Goal: Transaction & Acquisition: Purchase product/service

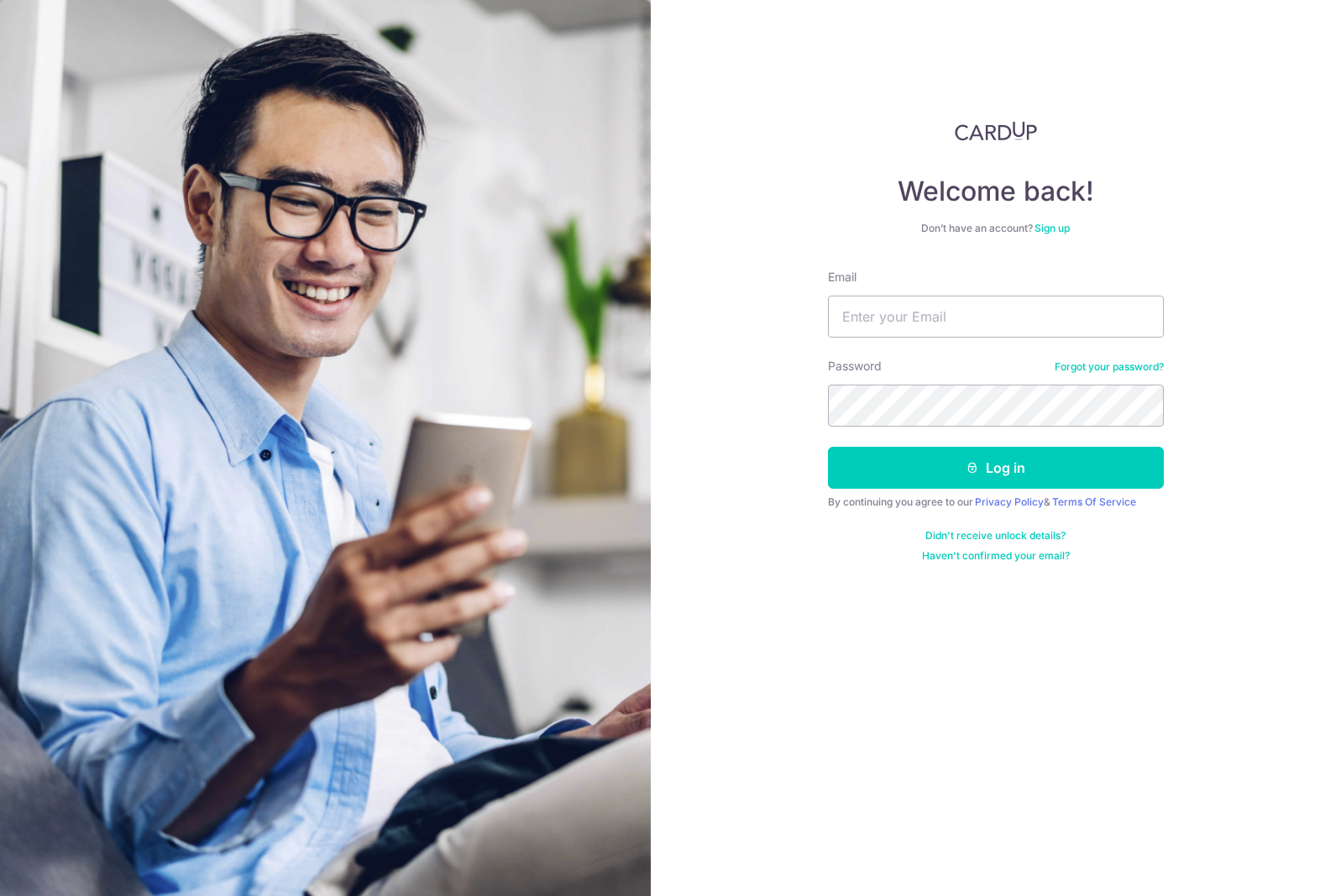
type input "[PERSON_NAME][EMAIL_ADDRESS][DOMAIN_NAME]"
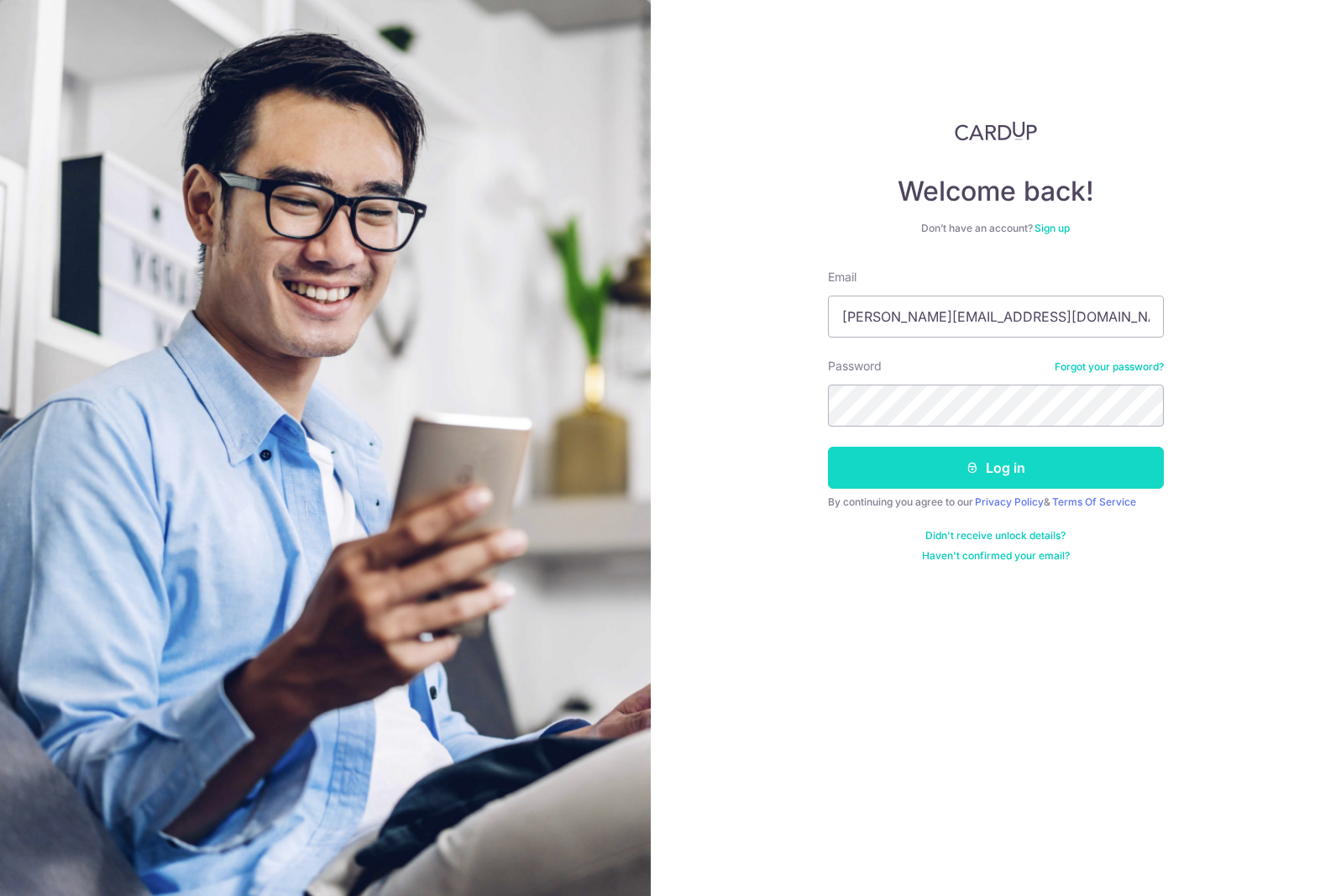
click at [924, 486] on button "Log in" at bounding box center [996, 467] width 336 height 42
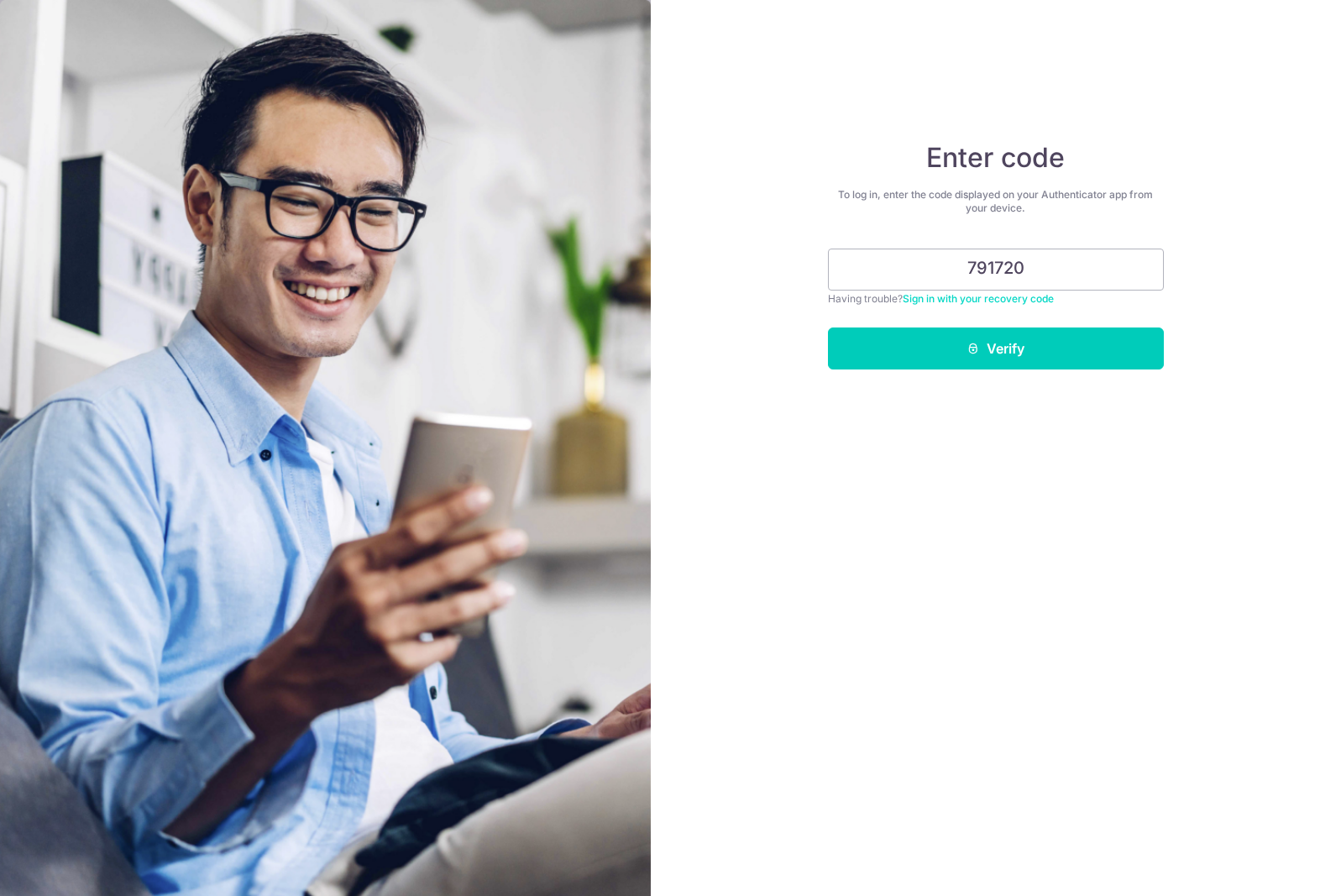
type input "791720"
click at [1006, 379] on div "Enter code To log in, enter the code displayed on your Authenticator app from y…" at bounding box center [997, 448] width 691 height 896
click at [1023, 362] on button "Verify" at bounding box center [996, 347] width 336 height 42
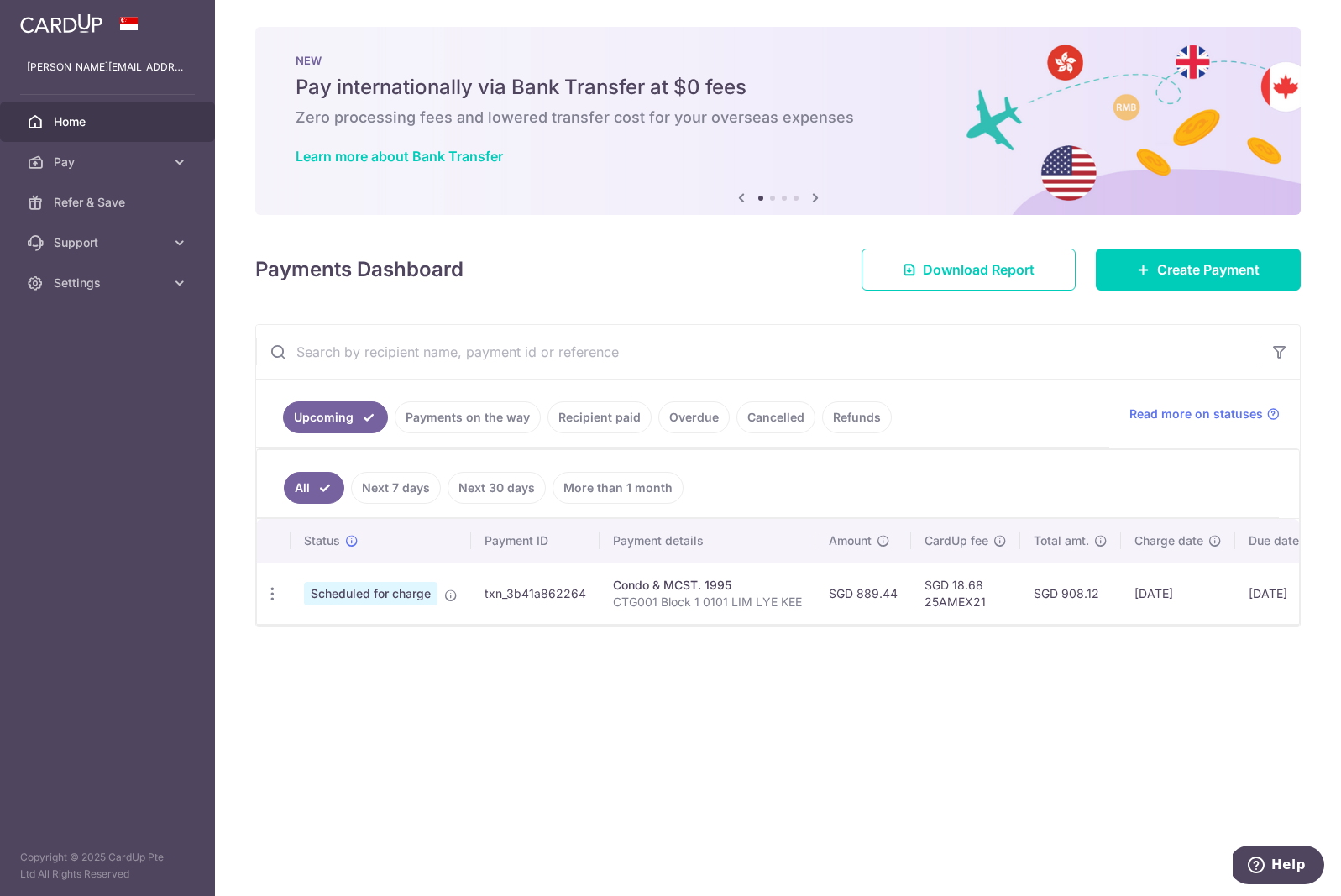
click at [492, 430] on link "Payments on the way" at bounding box center [467, 417] width 146 height 32
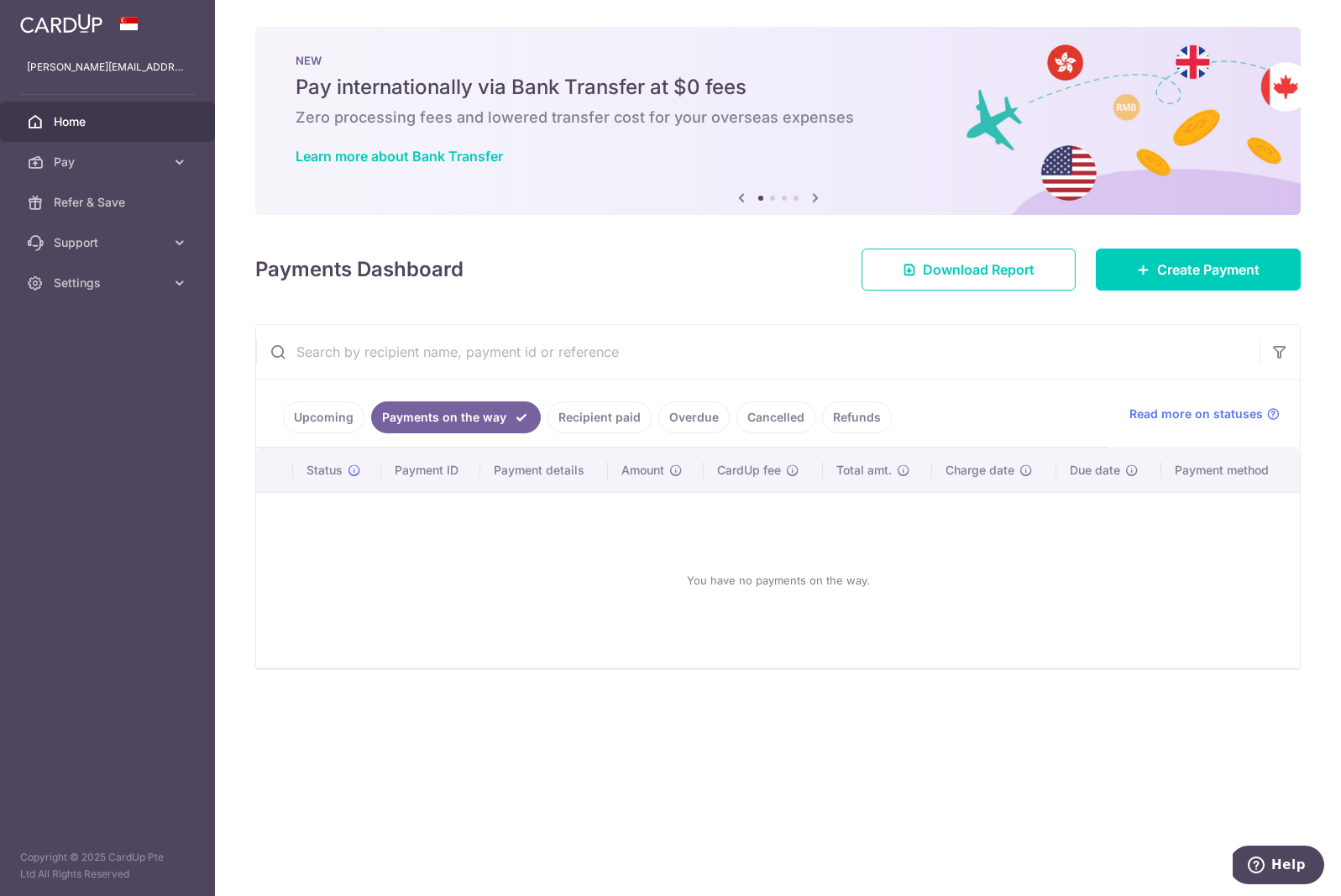
click at [581, 407] on link "Recipient paid" at bounding box center [600, 417] width 104 height 32
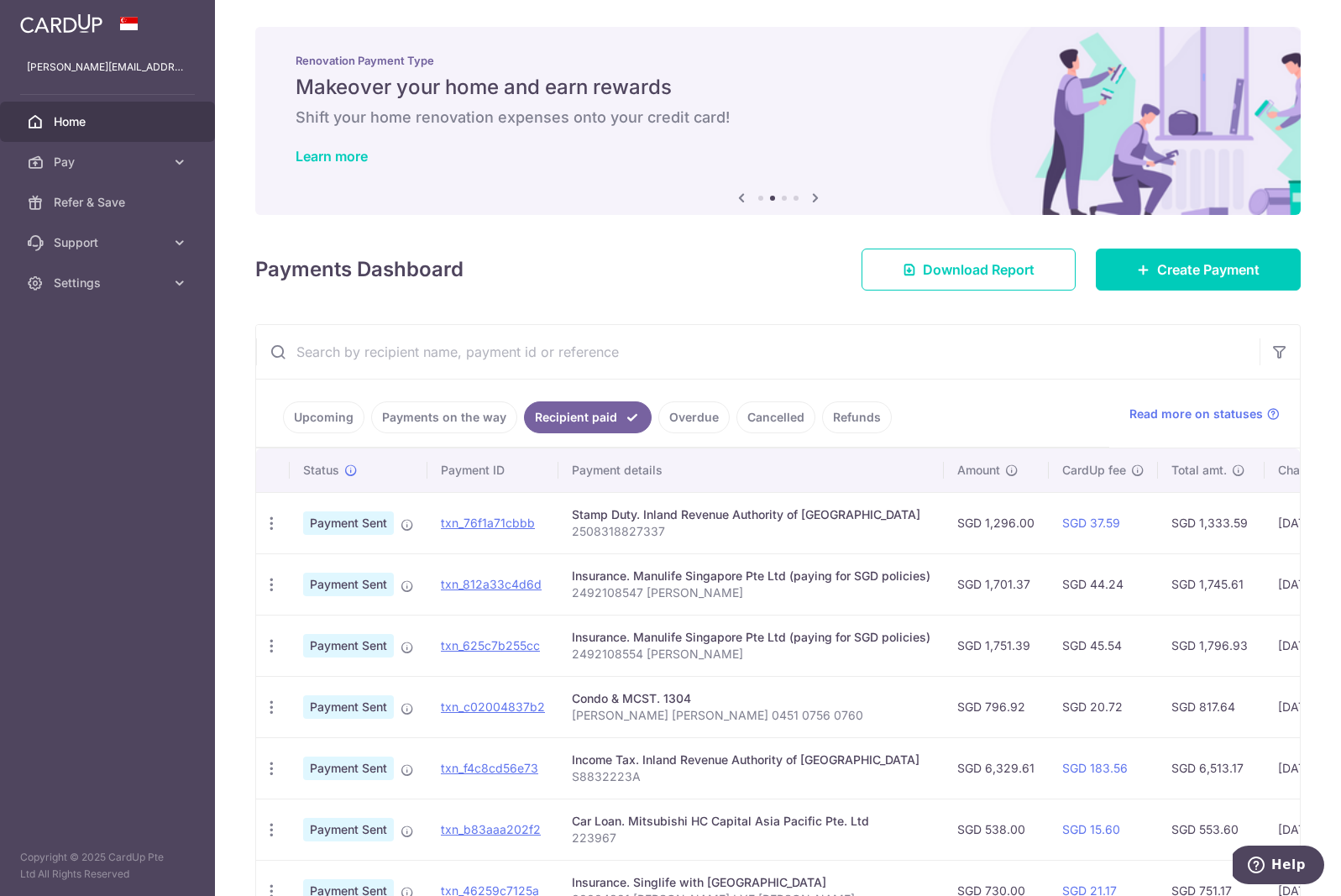
click at [662, 720] on p "LIM LYE KEE 0451 0756 0760" at bounding box center [751, 715] width 359 height 16
copy tr "LIM LYE KEE 0451 0756 0760"
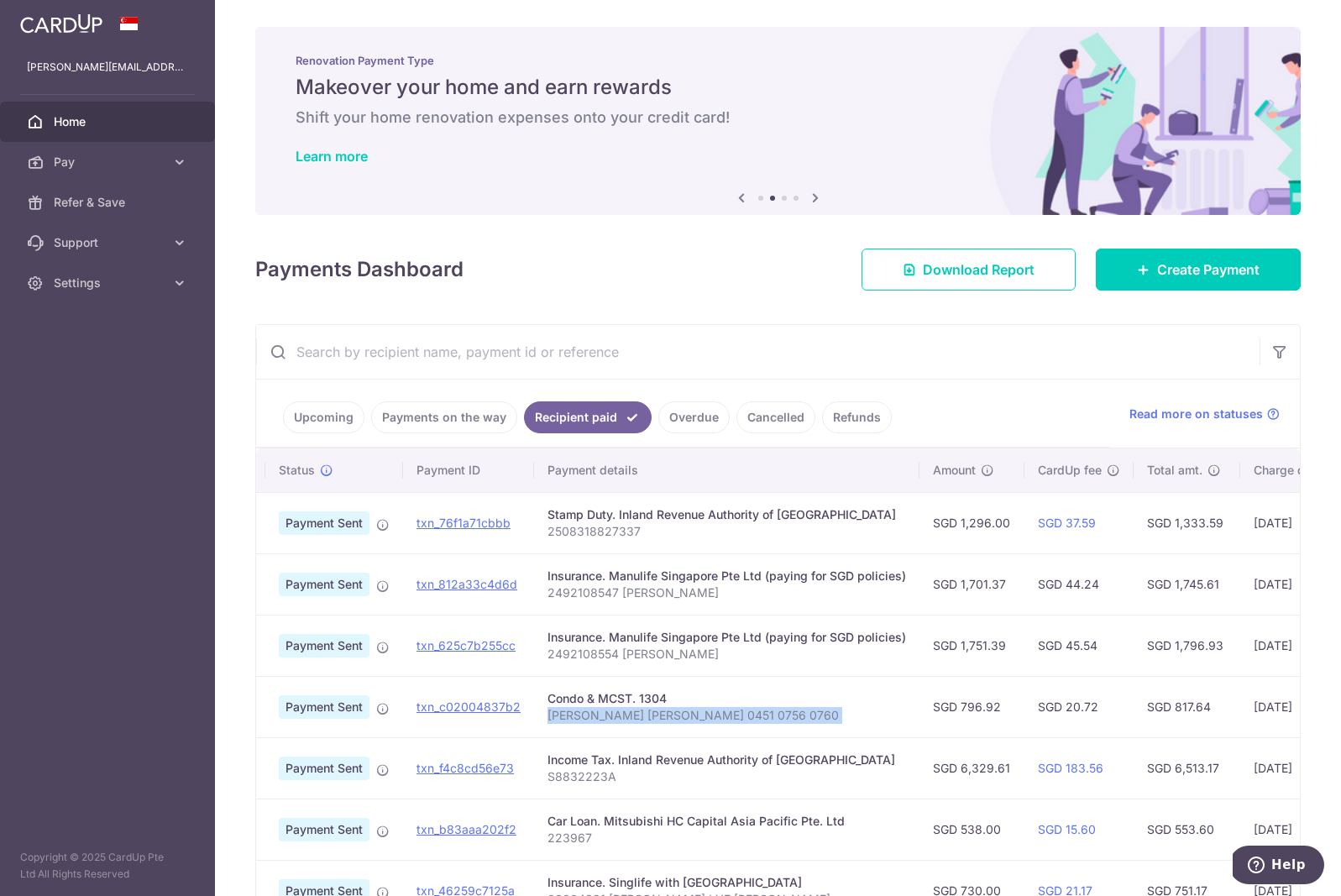
scroll to position [0, 37]
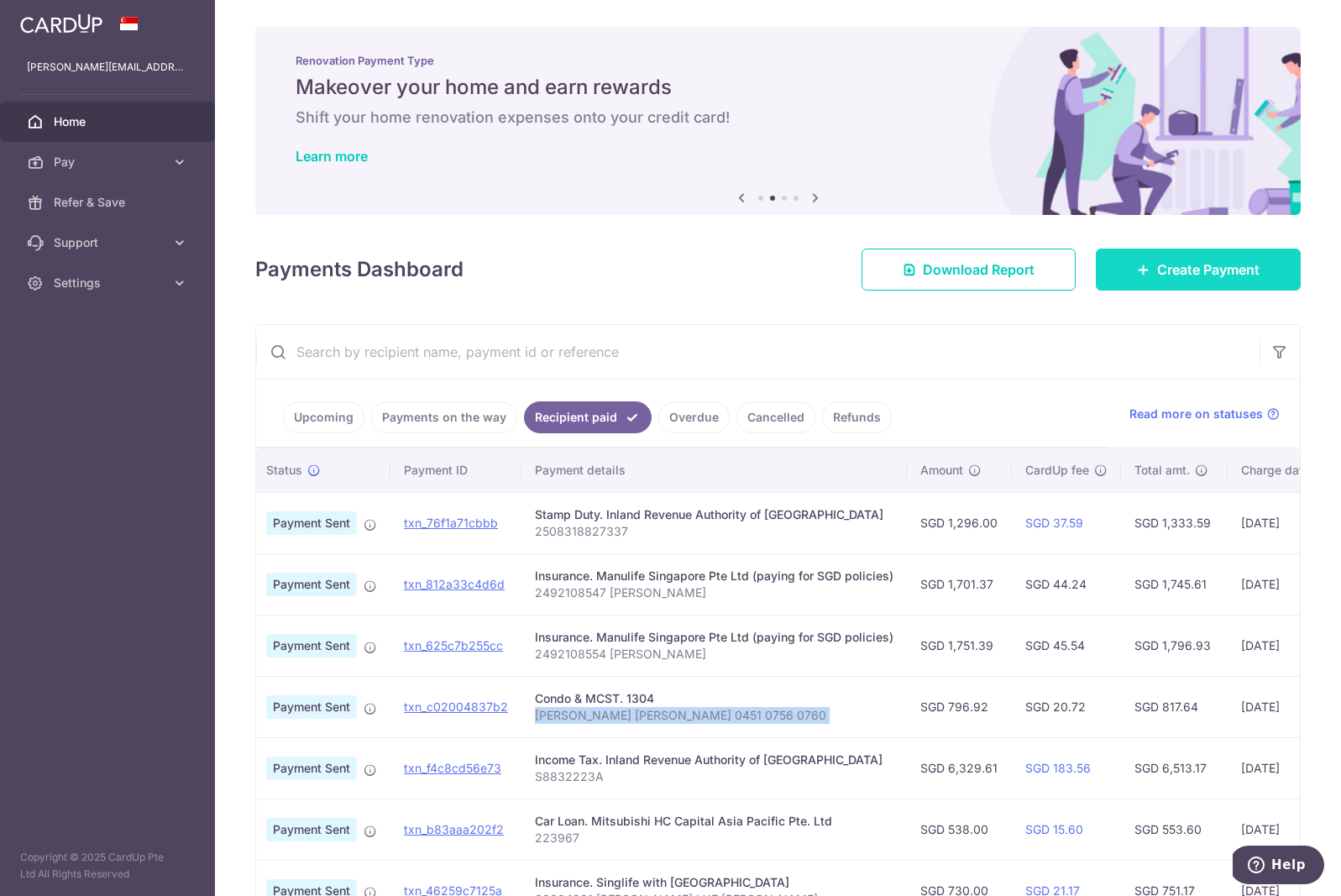
click at [1150, 274] on link "Create Payment" at bounding box center [1198, 269] width 205 height 42
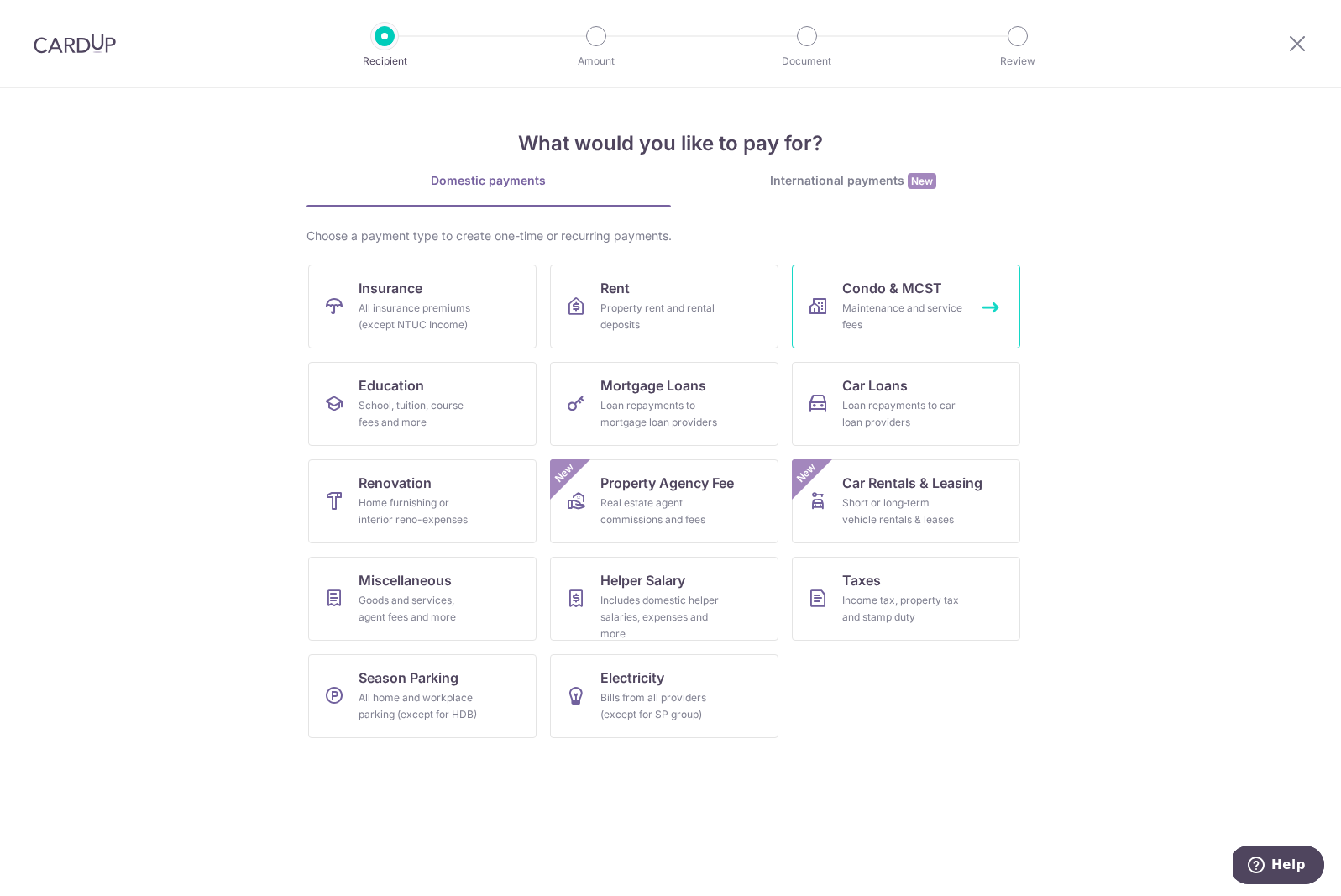
click at [840, 294] on link "Condo & MCST Maintenance and service fees" at bounding box center [906, 306] width 228 height 84
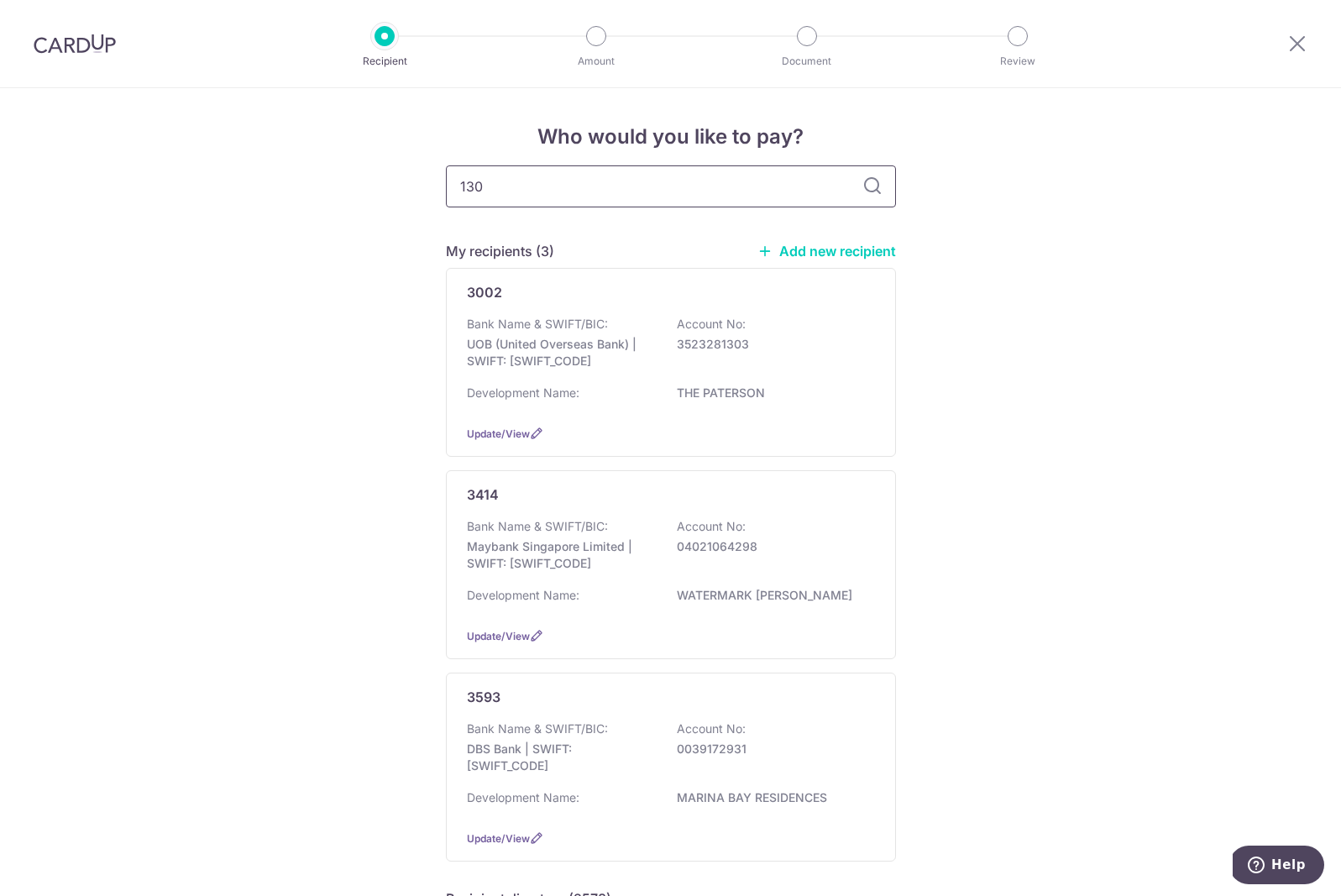
type input "1304"
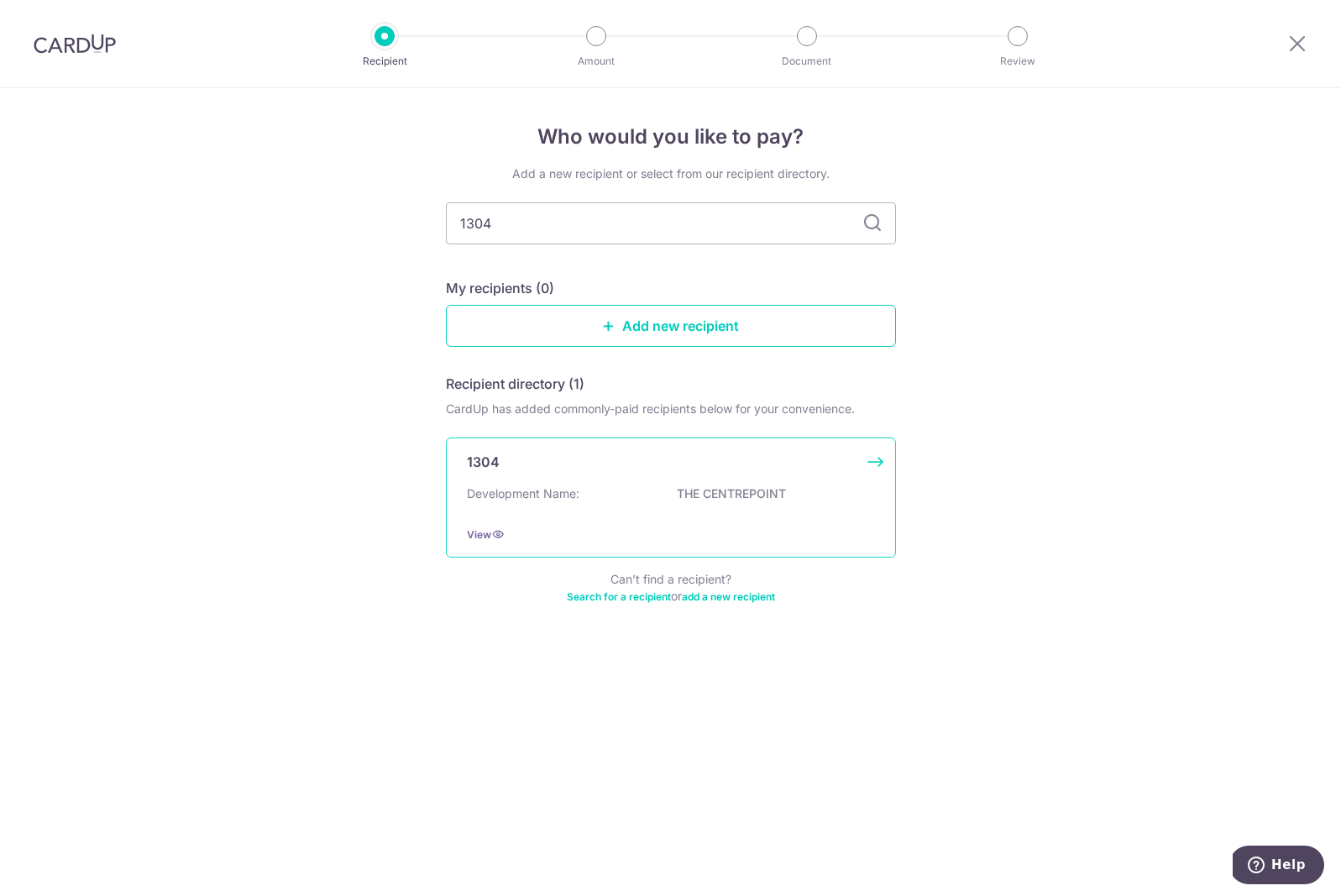
click at [557, 442] on div "1304 Development Name: THE CENTREPOINT View" at bounding box center [670, 497] width 450 height 120
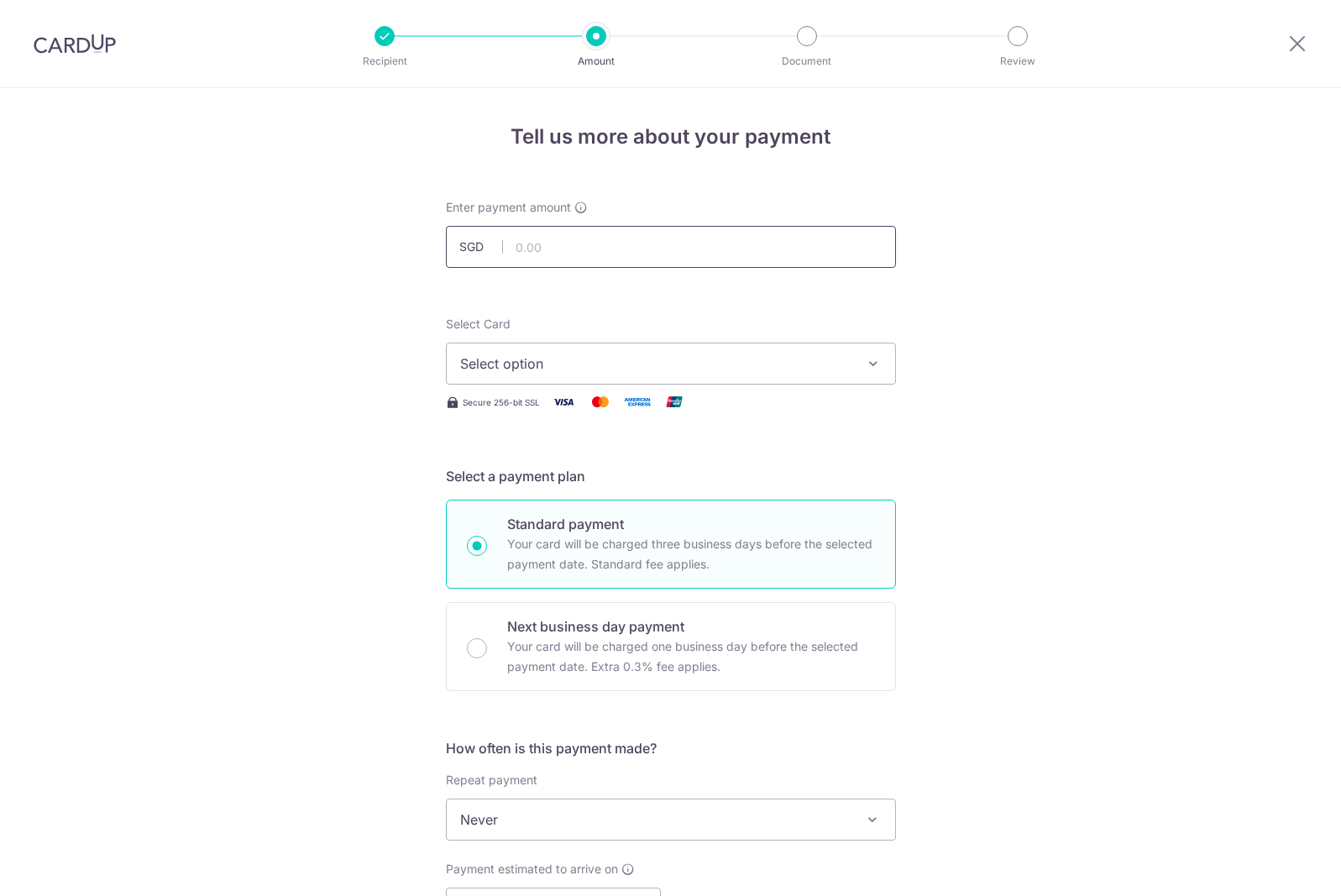
click at [556, 246] on input "text" at bounding box center [670, 246] width 450 height 42
type input "9"
type input "796.92"
click at [511, 360] on span "Select option" at bounding box center [656, 363] width 391 height 20
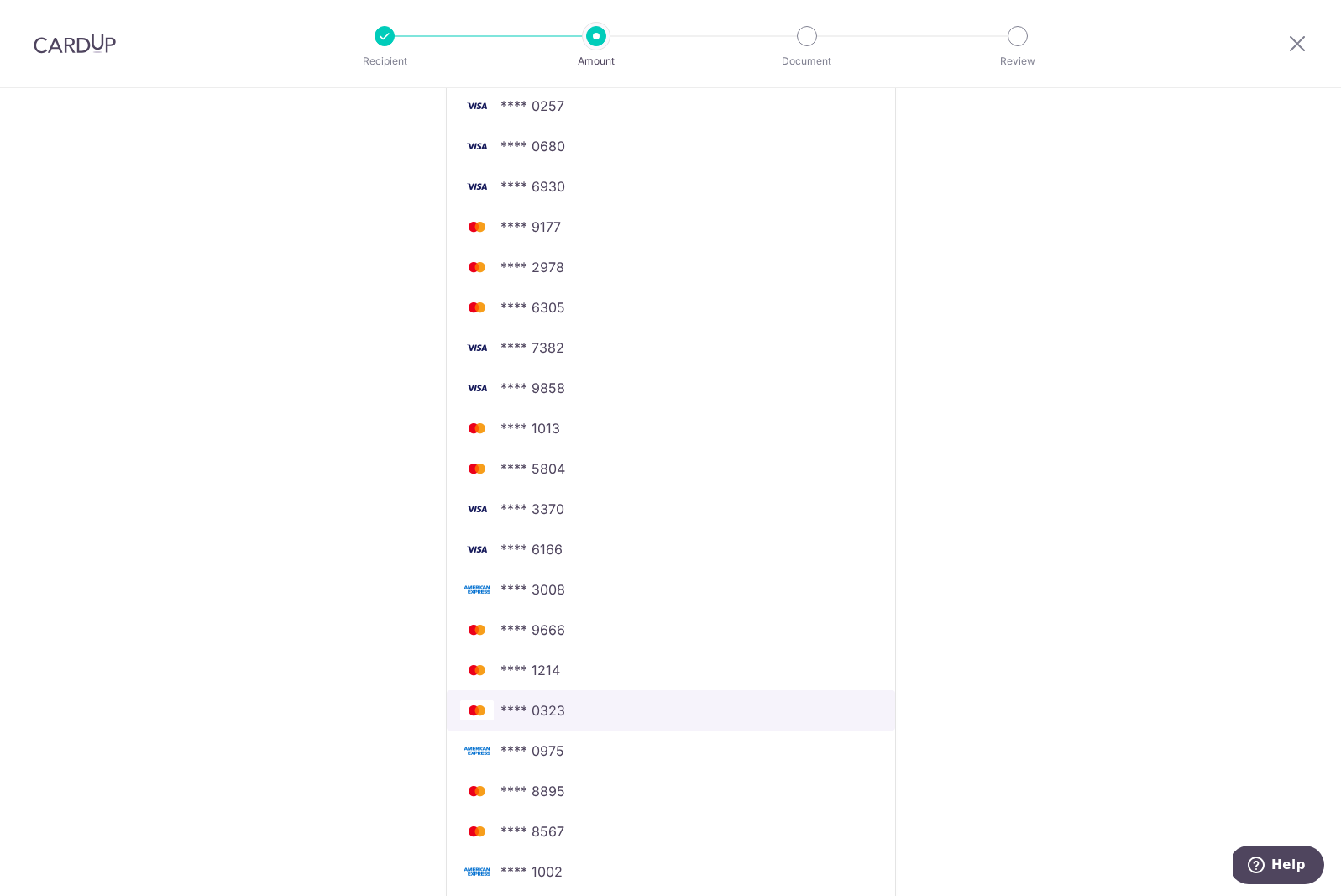
scroll to position [470, 0]
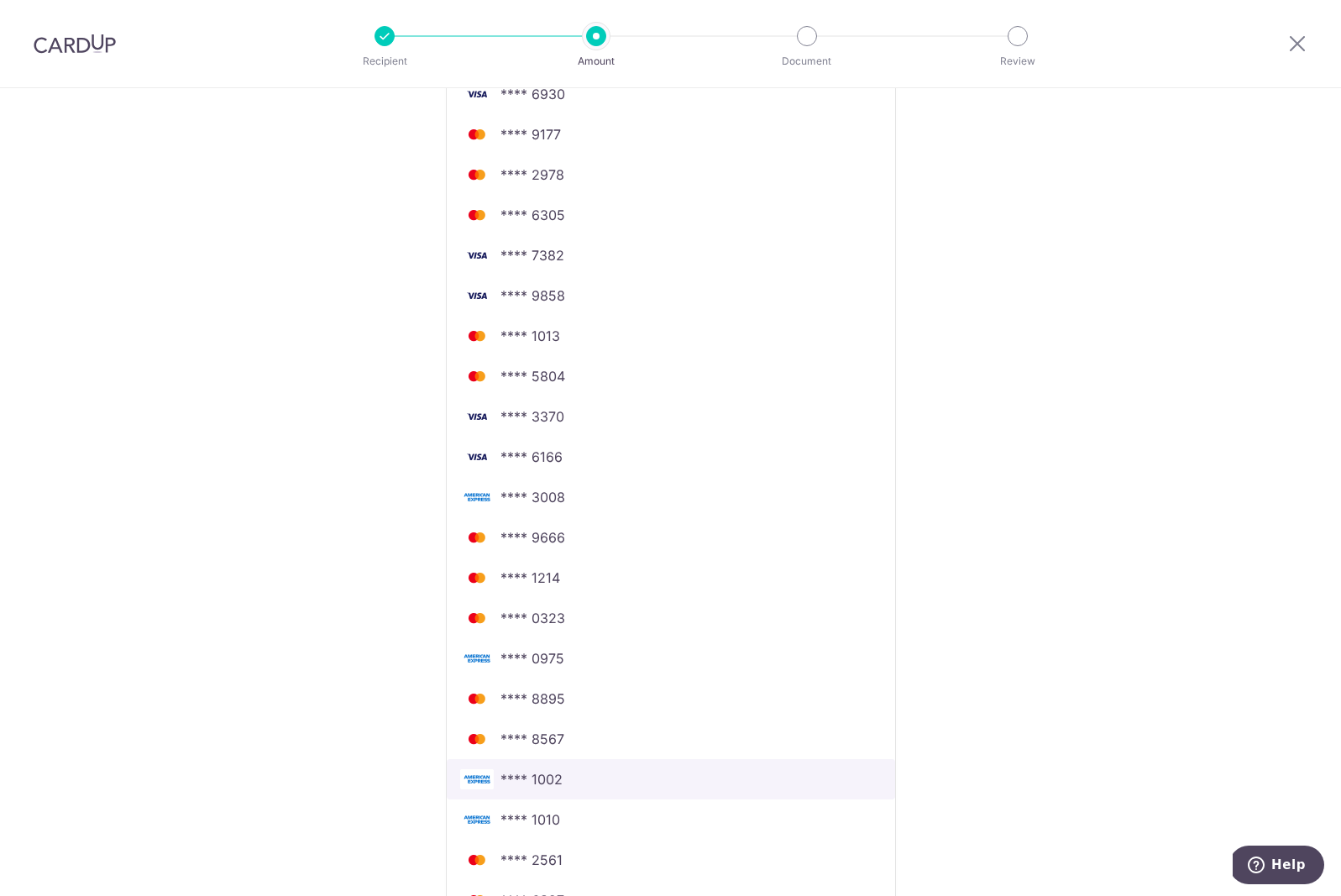
click at [522, 785] on span "**** 1002" at bounding box center [531, 779] width 62 height 20
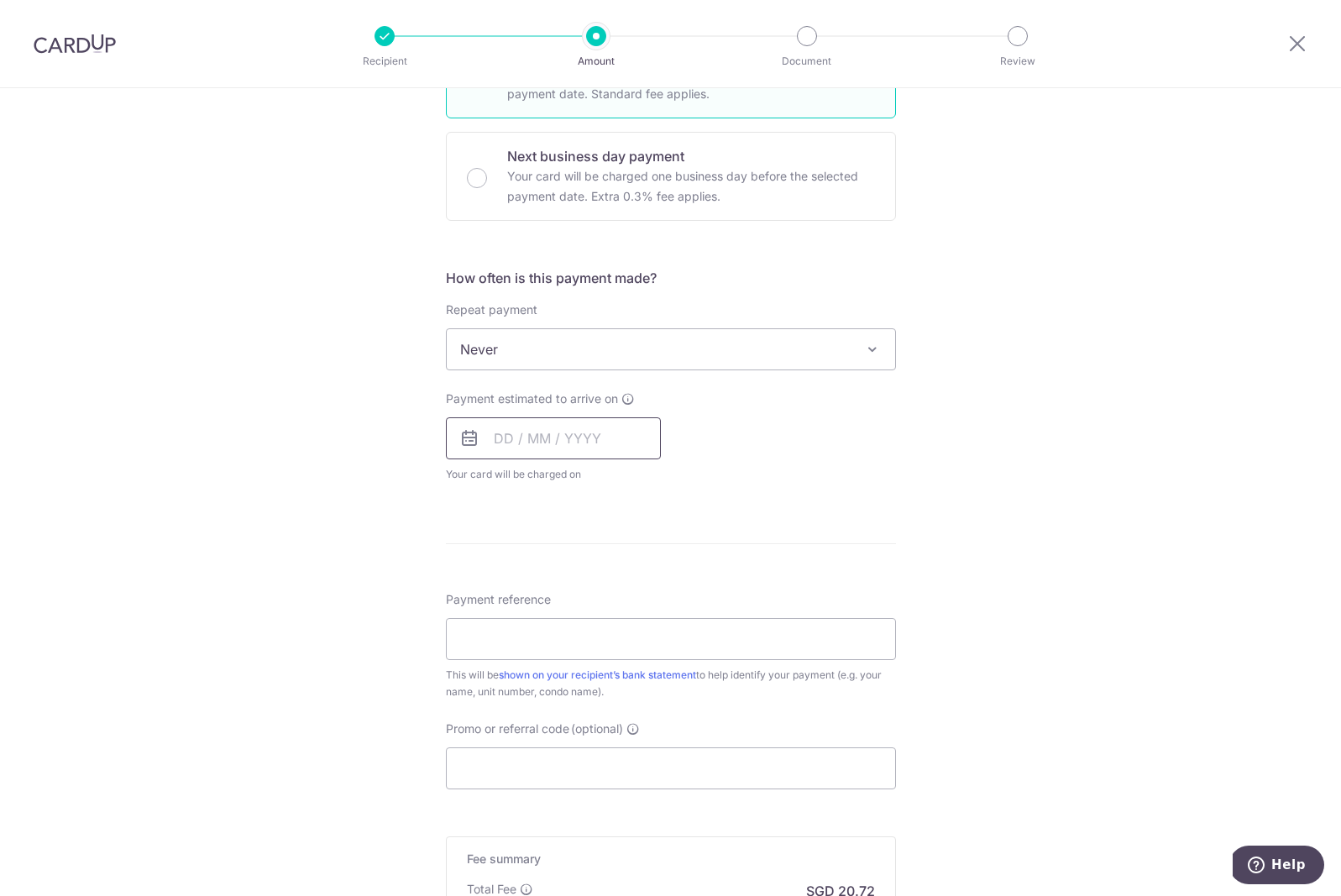
click at [518, 434] on input "text" at bounding box center [553, 437] width 215 height 42
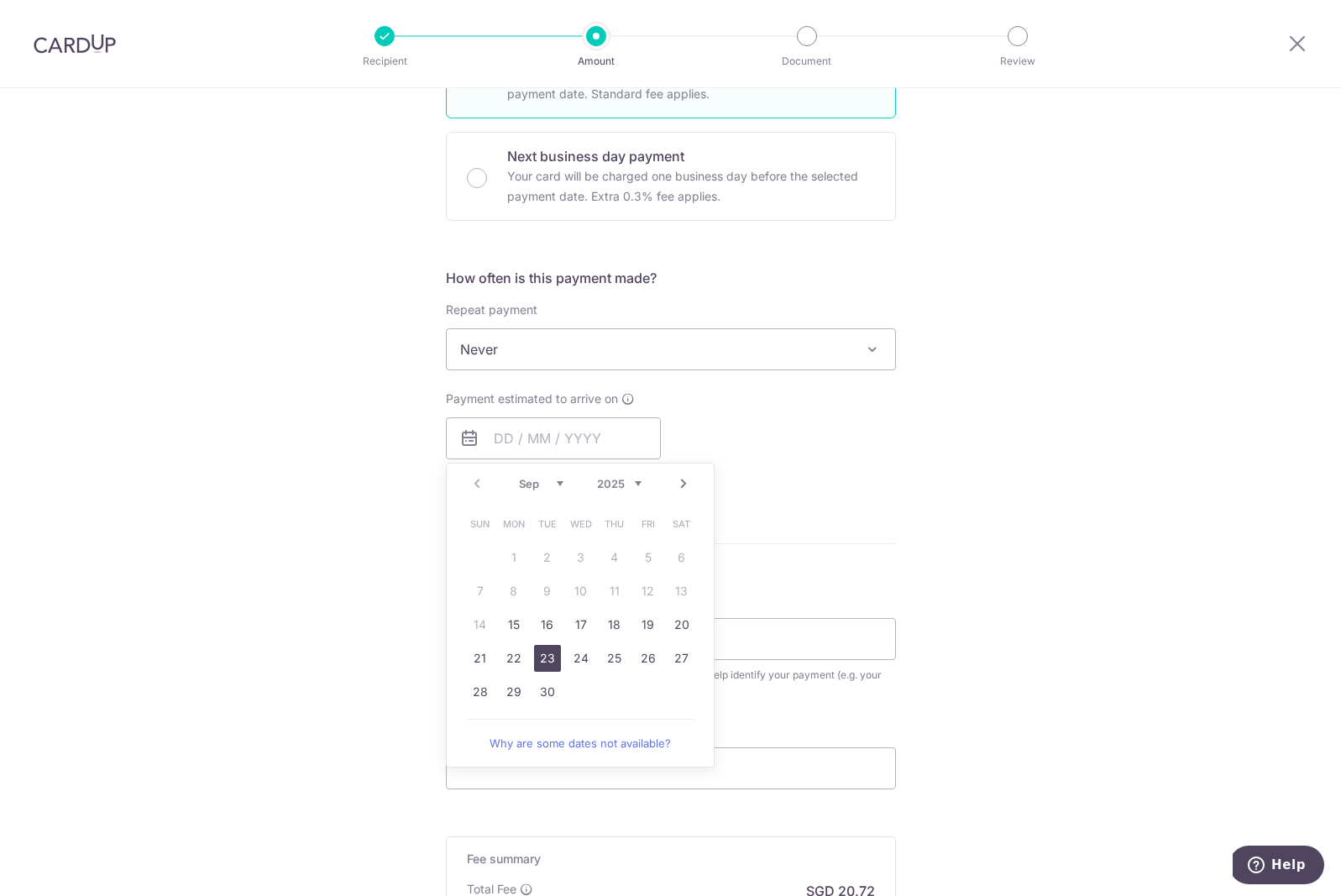
click at [540, 665] on link "23" at bounding box center [548, 658] width 27 height 27
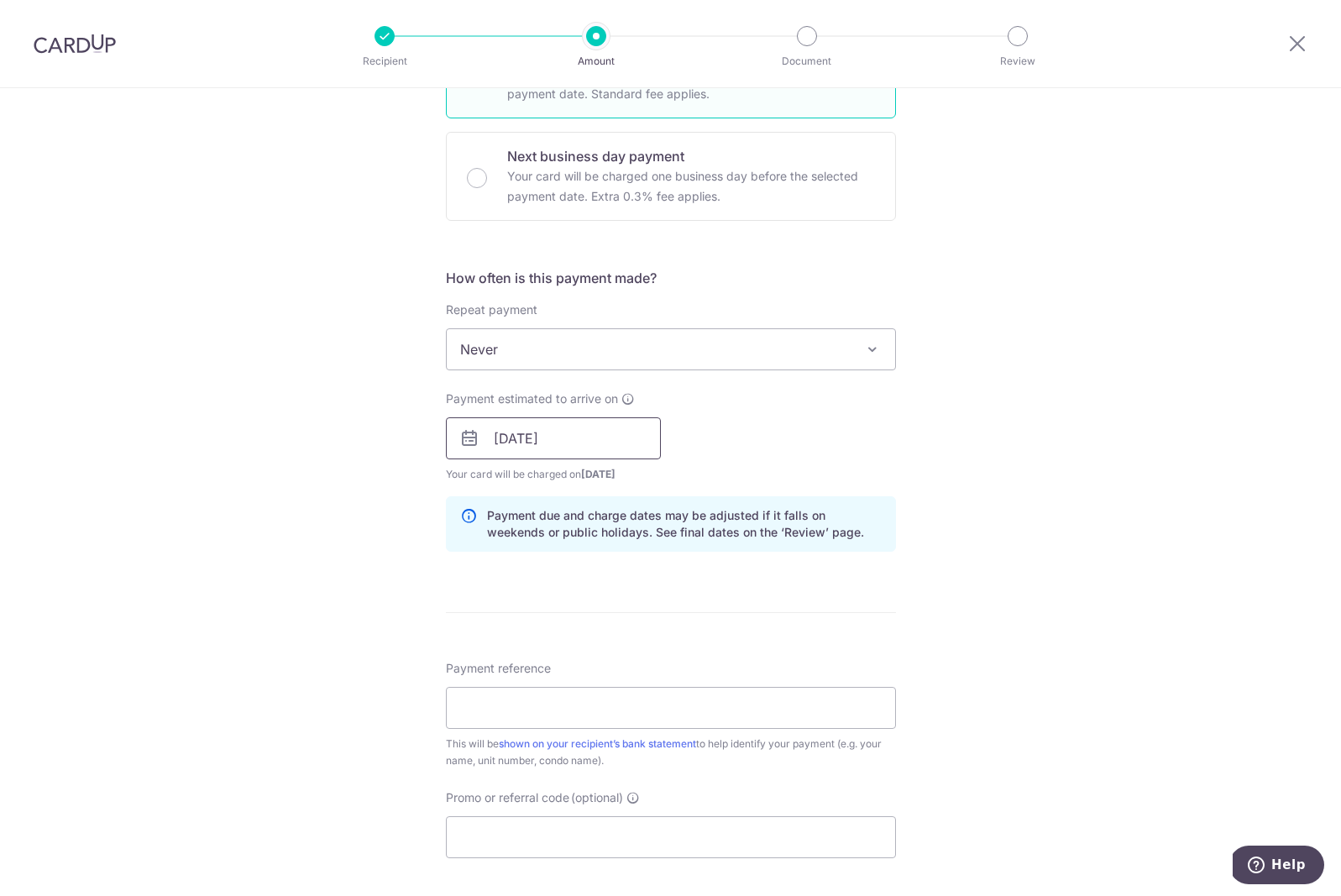
click at [583, 437] on input "23/09/2025" at bounding box center [553, 437] width 215 height 42
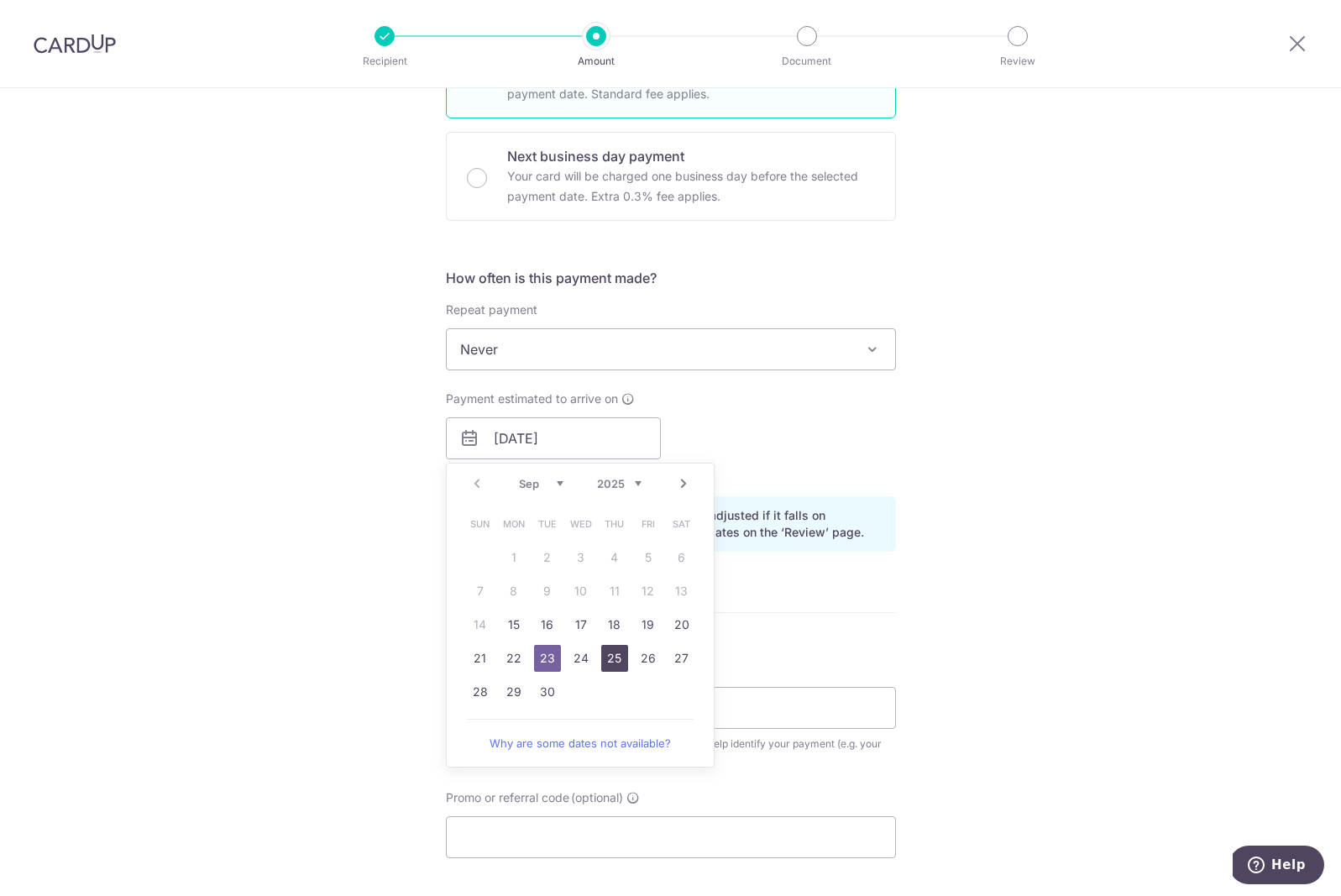
click at [620, 650] on link "25" at bounding box center [614, 658] width 27 height 27
type input "25/09/2025"
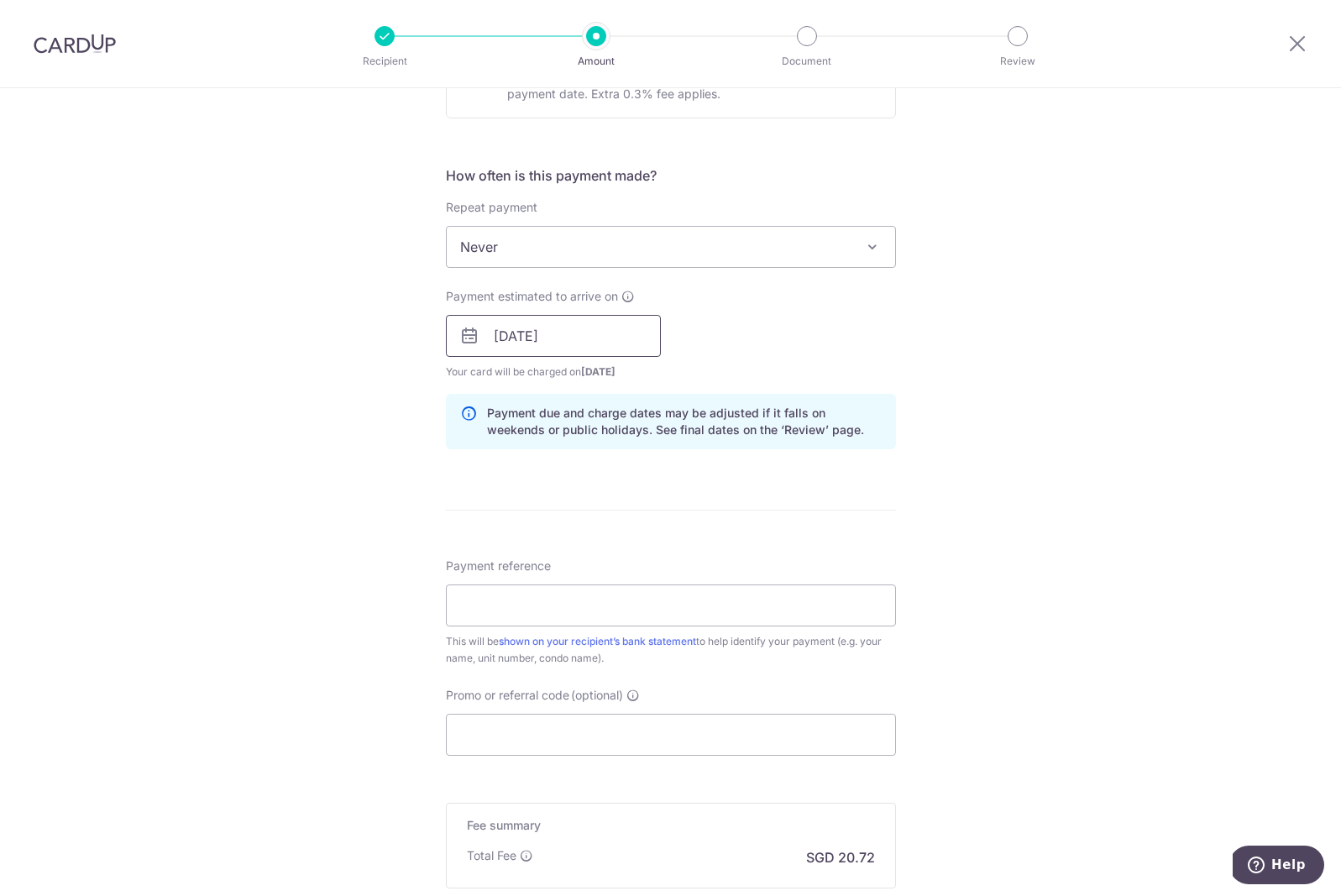
scroll to position [629, 0]
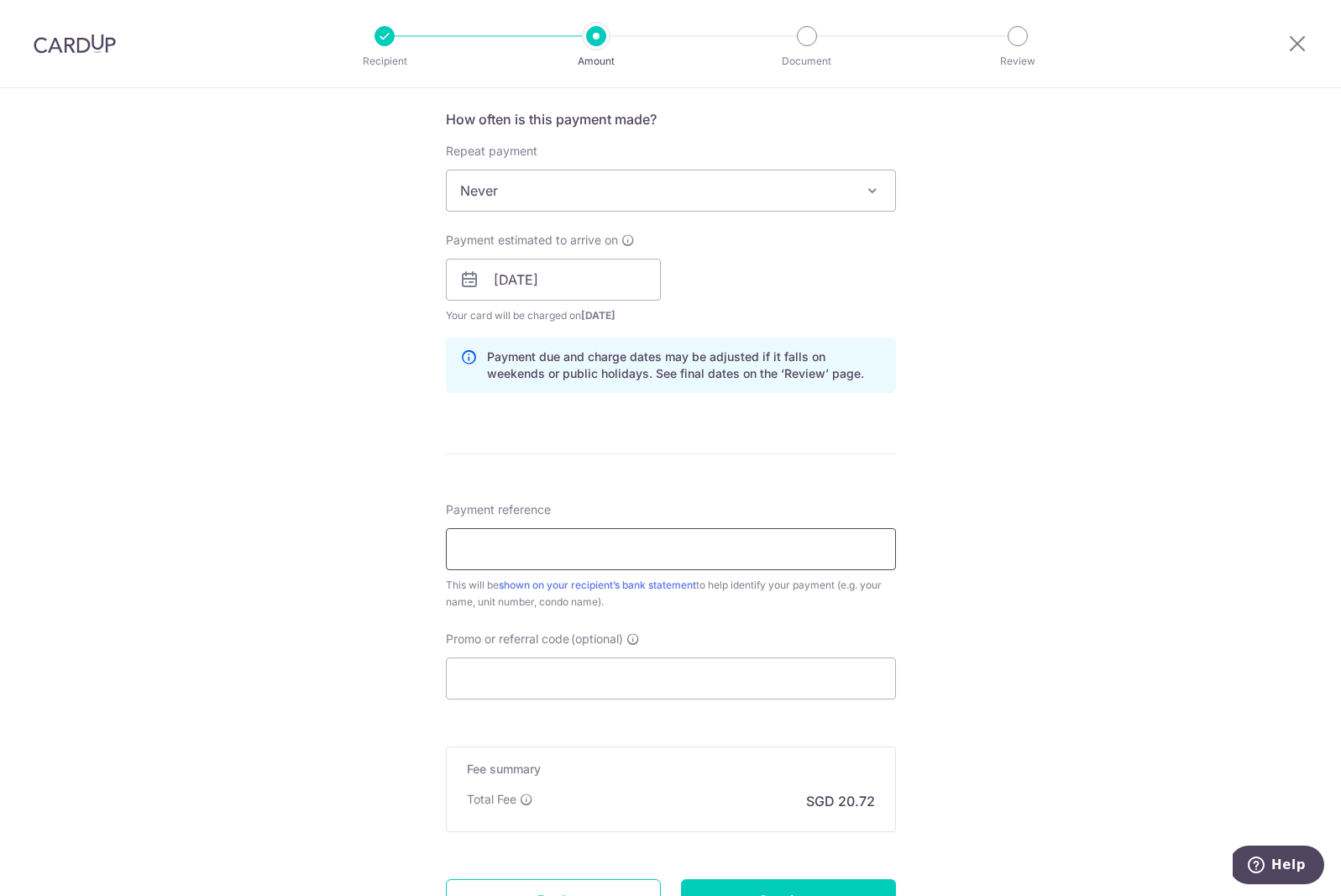
click at [530, 543] on input "Payment reference" at bounding box center [670, 549] width 450 height 42
paste input "LIM LYE KEE 0451 0756 0760"
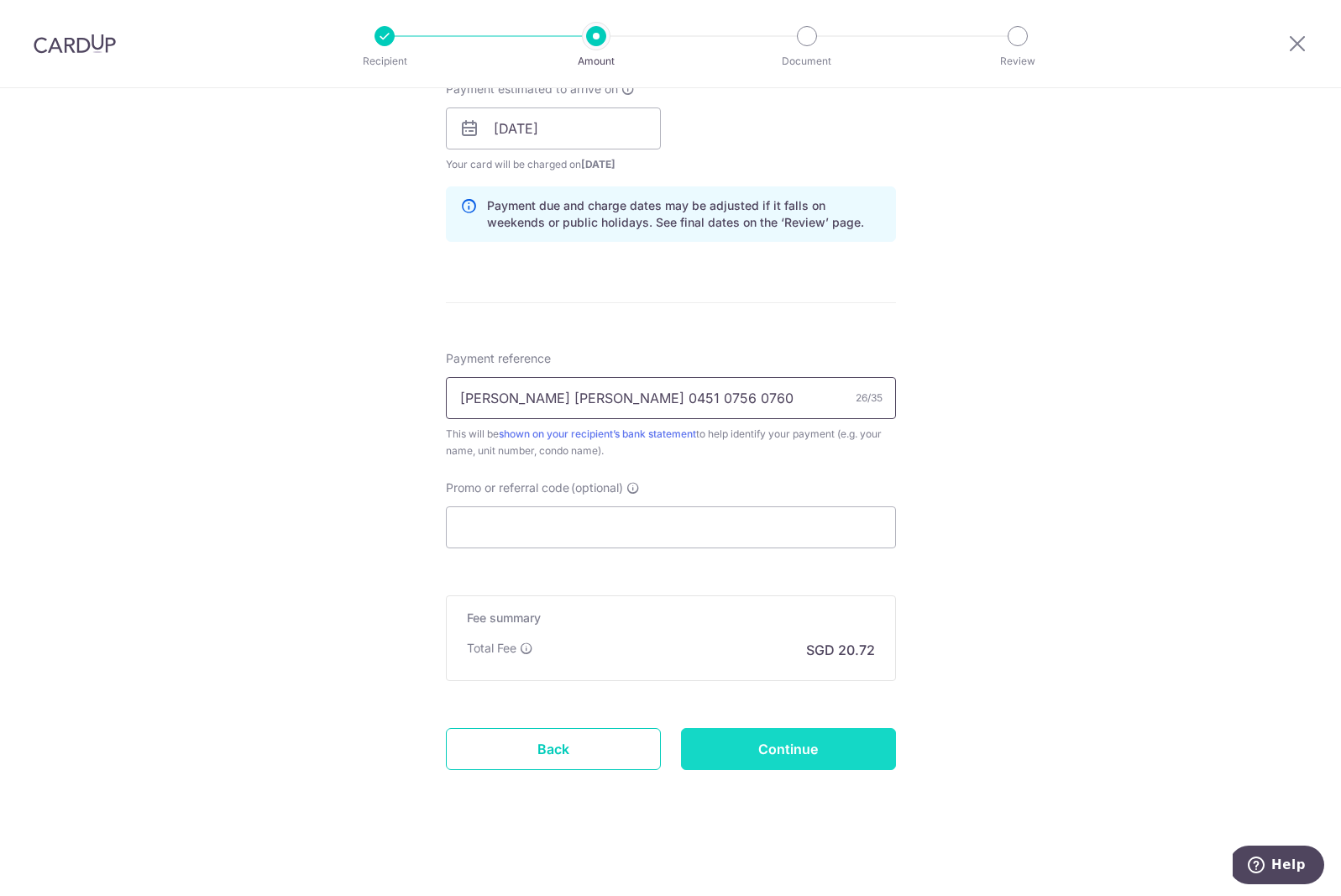
scroll to position [780, 0]
type input "LIM LYE KEE 0451 0756 0760"
click at [740, 750] on input "Continue" at bounding box center [789, 748] width 215 height 42
type input "Create Schedule"
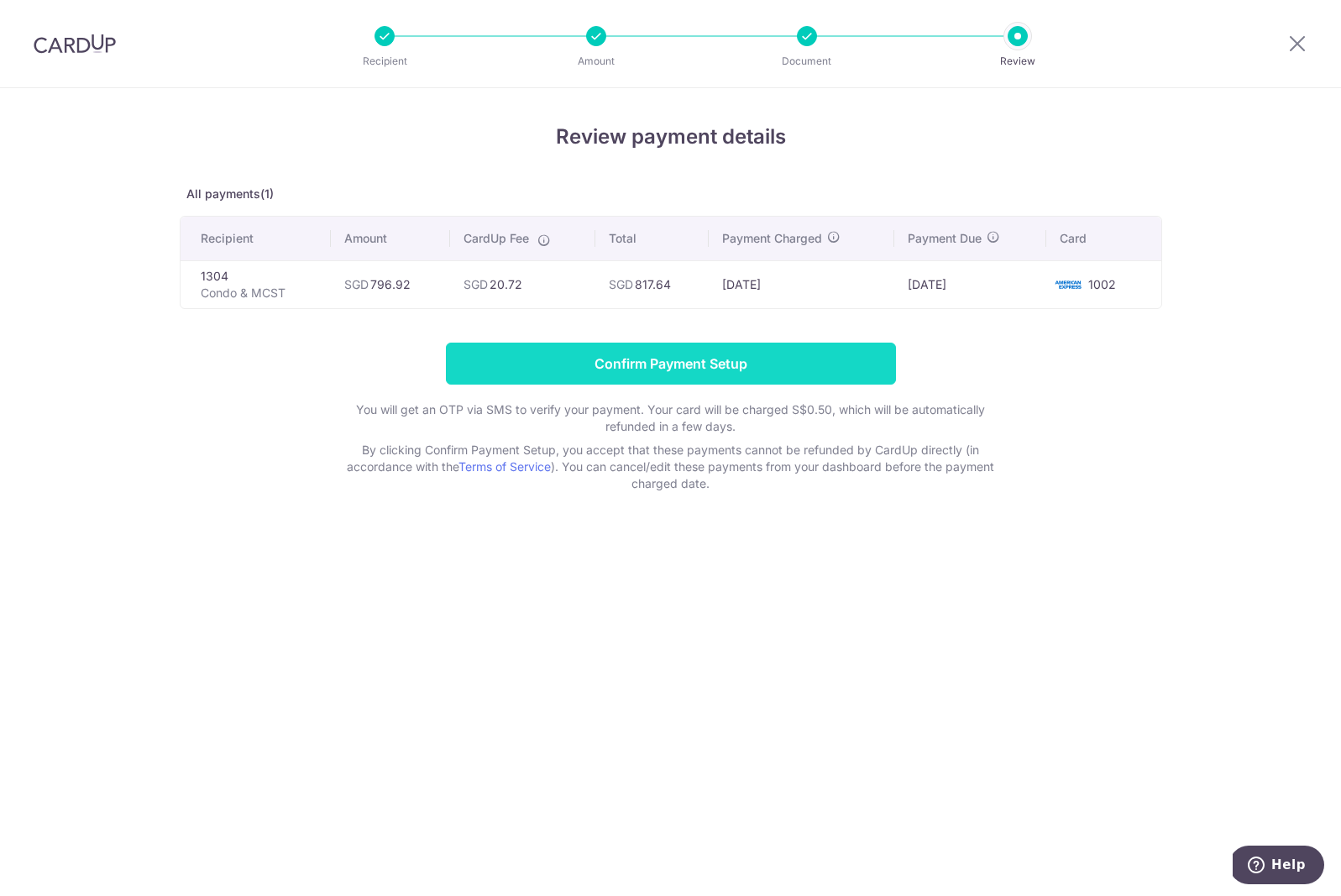
click at [779, 366] on input "Confirm Payment Setup" at bounding box center [670, 363] width 450 height 42
